Goal: Task Accomplishment & Management: Use online tool/utility

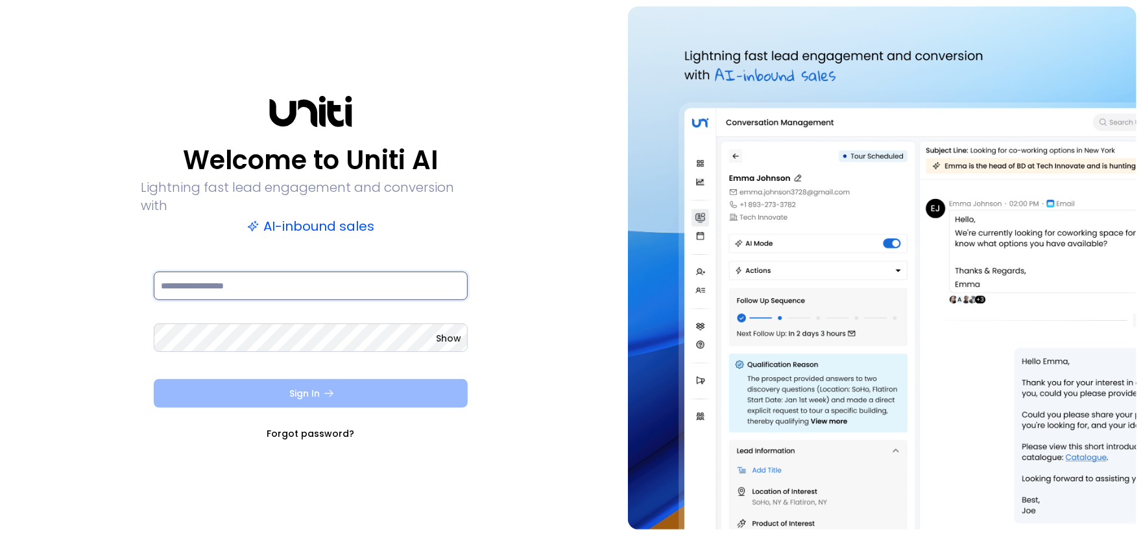
type input "**********"
click at [299, 383] on button "Sign In" at bounding box center [311, 393] width 314 height 29
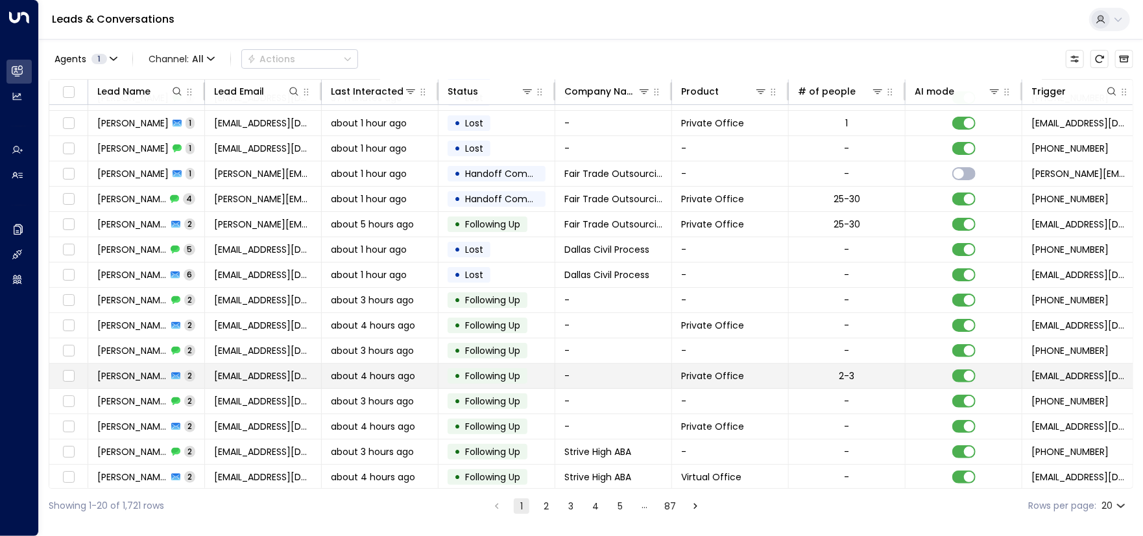
scroll to position [125, 0]
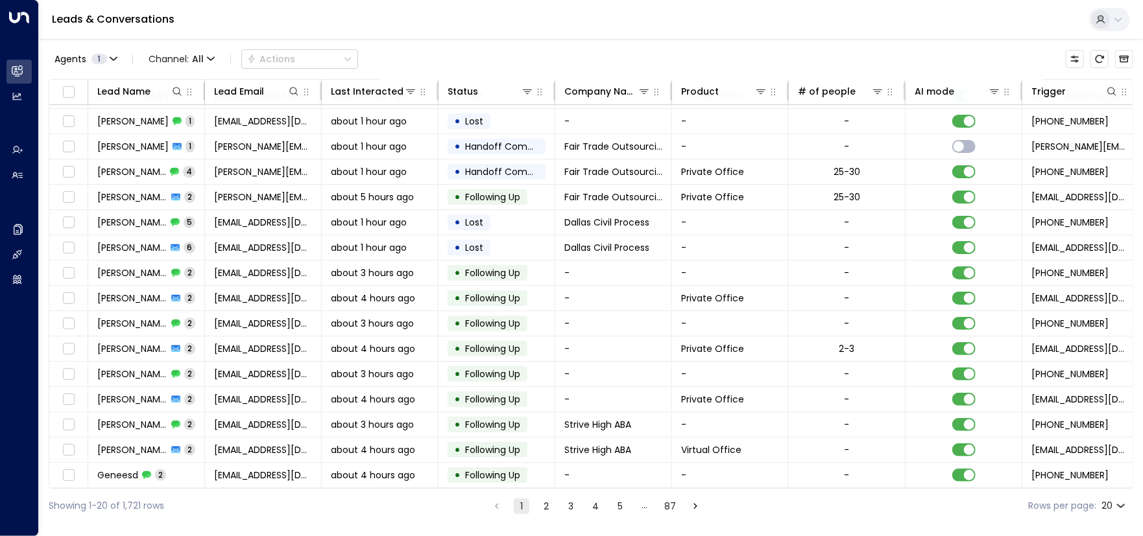
click at [542, 503] on button "2" at bounding box center [546, 507] width 16 height 16
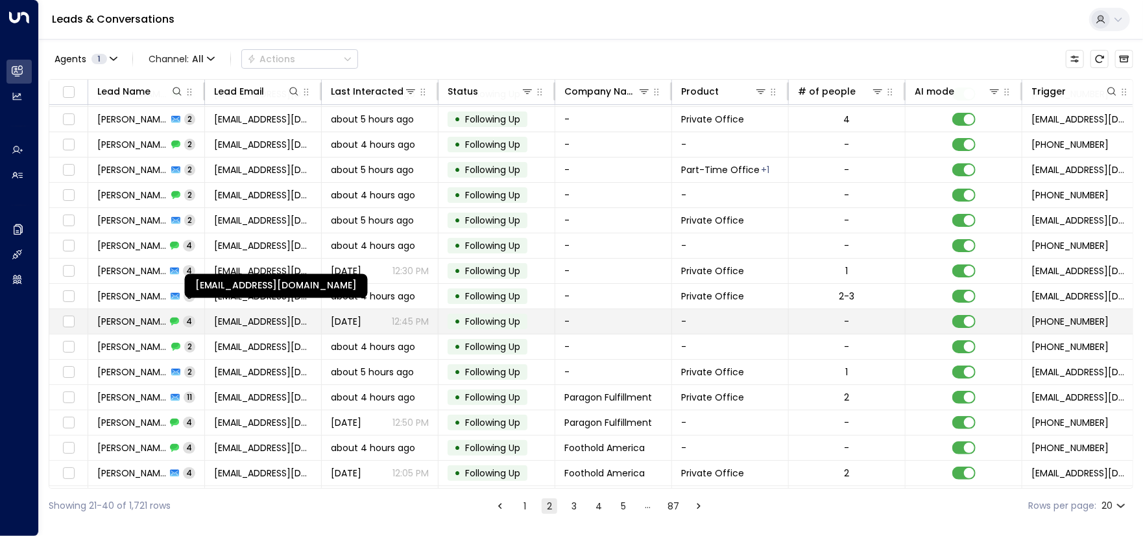
scroll to position [125, 0]
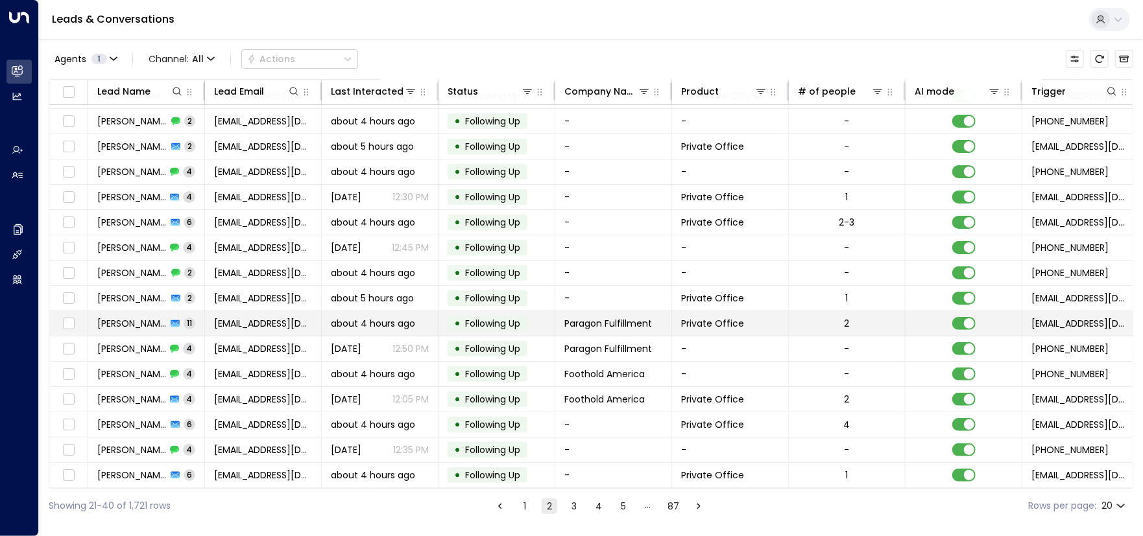
click at [112, 324] on span "[PERSON_NAME]" at bounding box center [131, 323] width 69 height 13
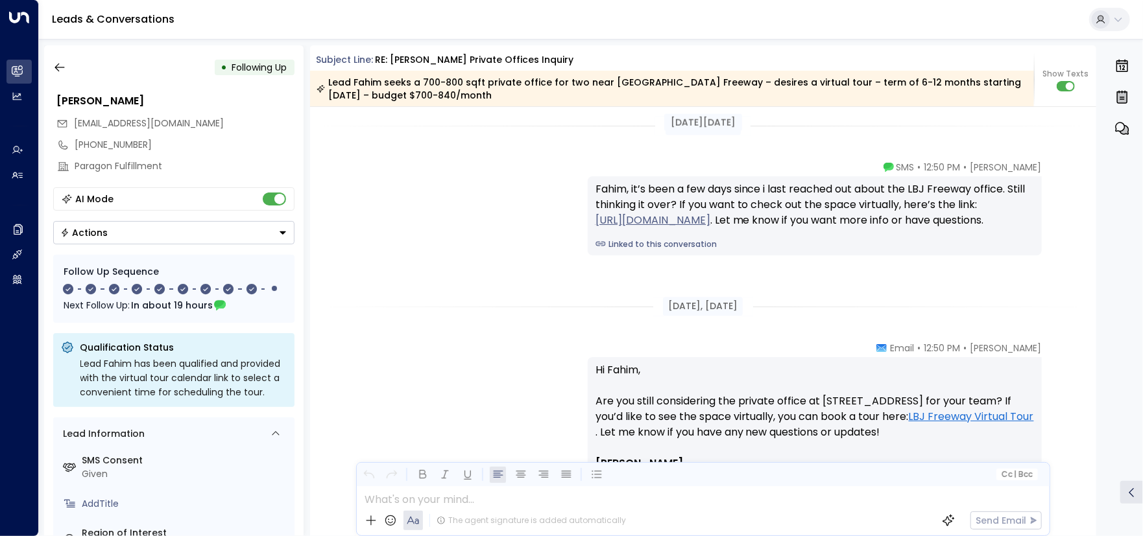
scroll to position [4614, 0]
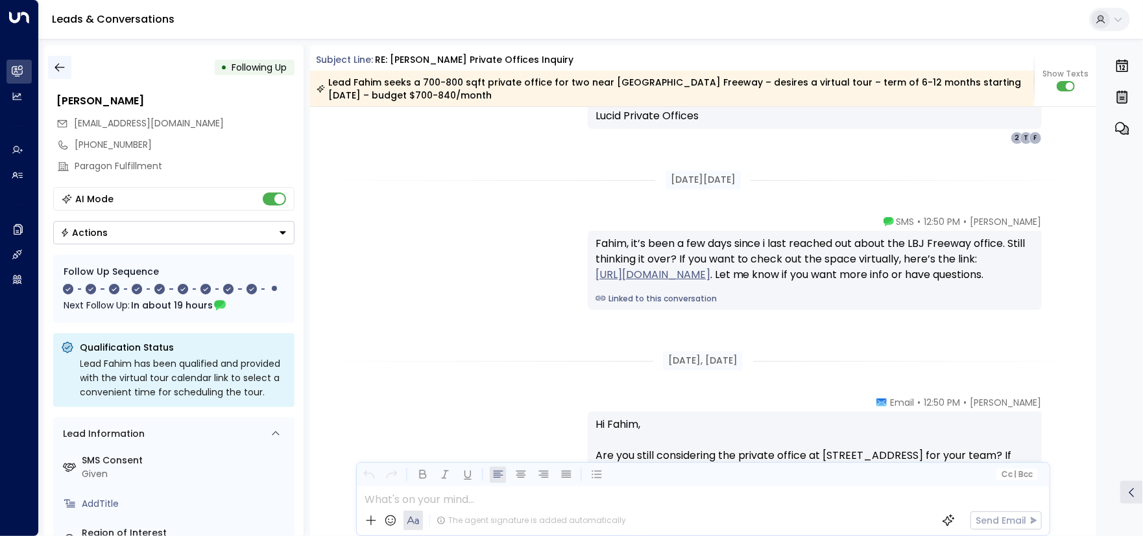
click at [66, 71] on button "button" at bounding box center [59, 67] width 23 height 23
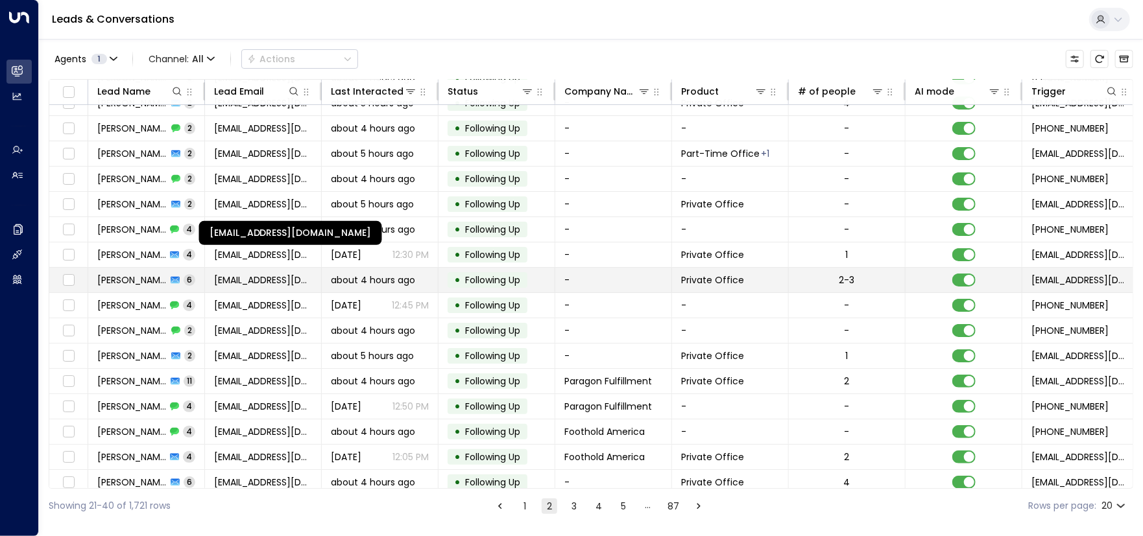
scroll to position [125, 0]
